Goal: Transaction & Acquisition: Purchase product/service

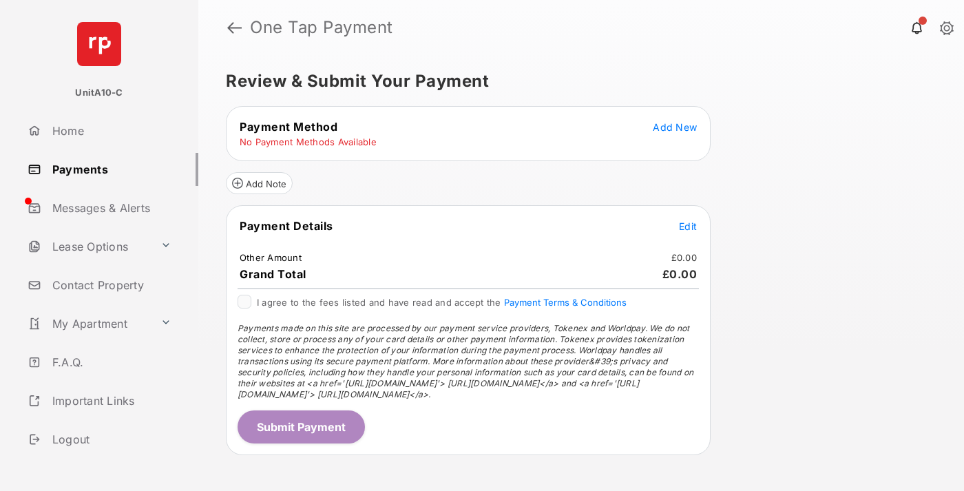
click at [675, 127] on span "Add New" at bounding box center [675, 127] width 44 height 12
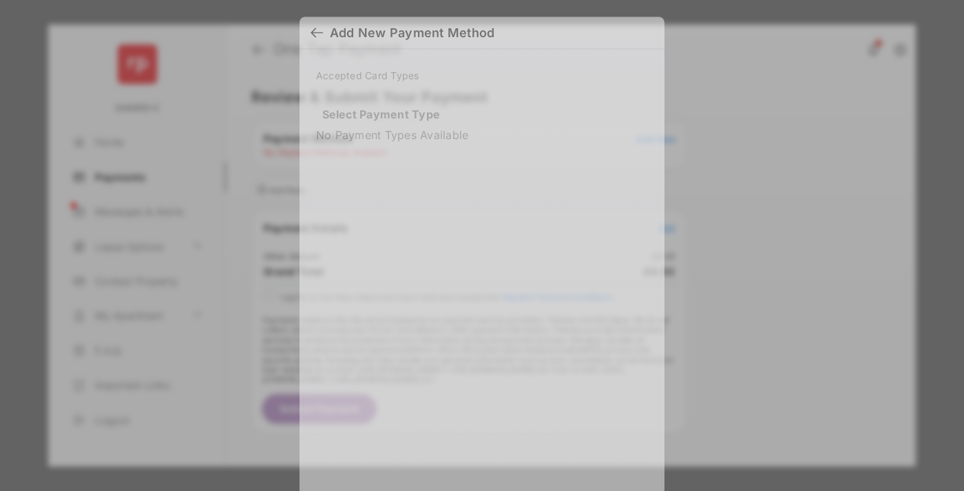
scroll to position [12, 0]
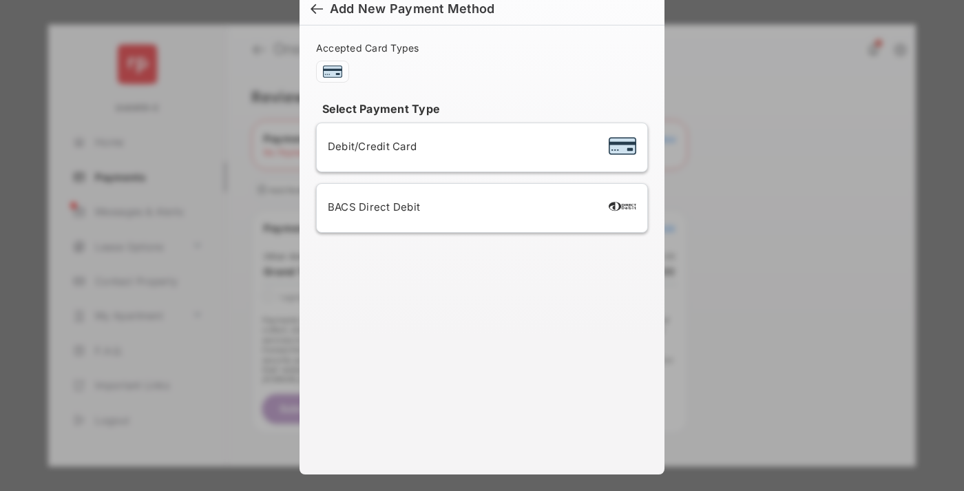
click at [368, 146] on span "Debit/Credit Card" at bounding box center [372, 146] width 89 height 13
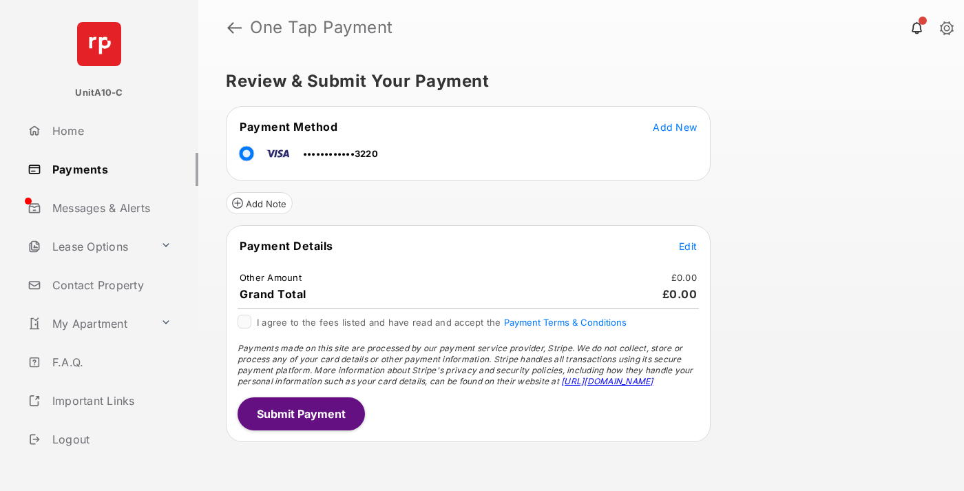
click at [688, 246] on span "Edit" at bounding box center [688, 246] width 18 height 12
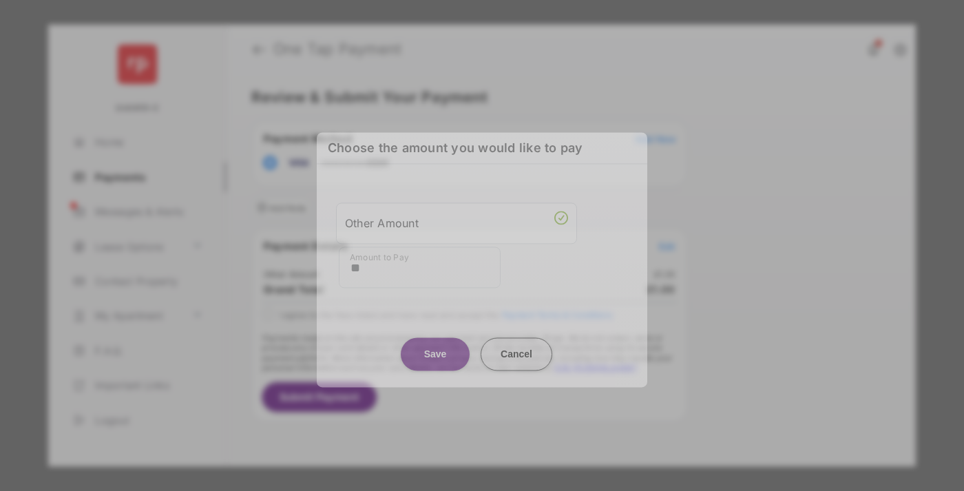
click at [435, 349] on button "Save" at bounding box center [435, 353] width 69 height 33
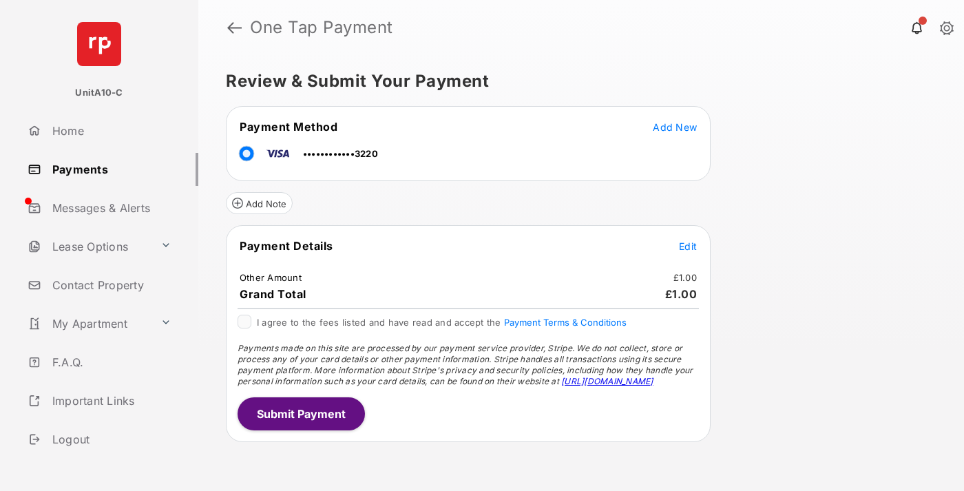
click at [300, 413] on button "Submit Payment" at bounding box center [300, 413] width 127 height 33
